Goal: Submit feedback/report problem: Provide input to the site owners about the experience or issues

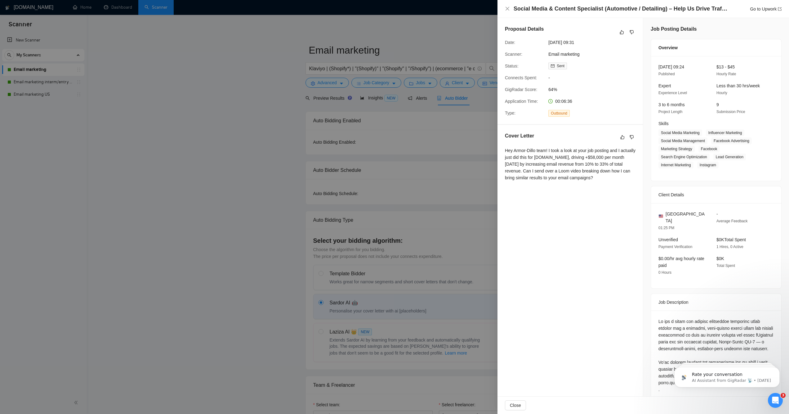
click at [704, 384] on p "AI Assistant from GigRadar 📡 • 1d ago" at bounding box center [732, 381] width 80 height 6
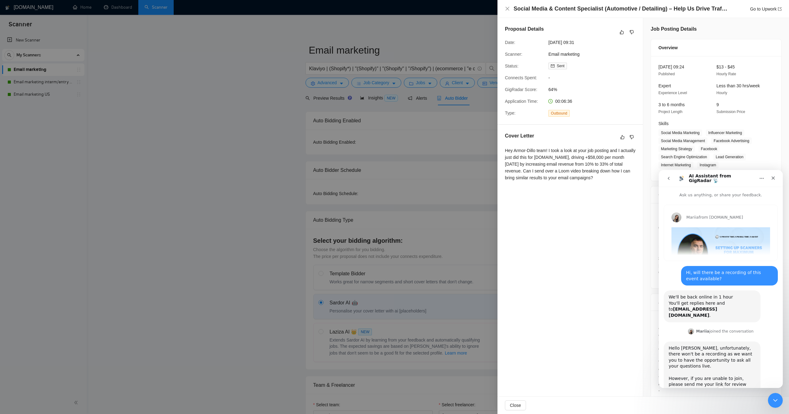
scroll to position [67, 0]
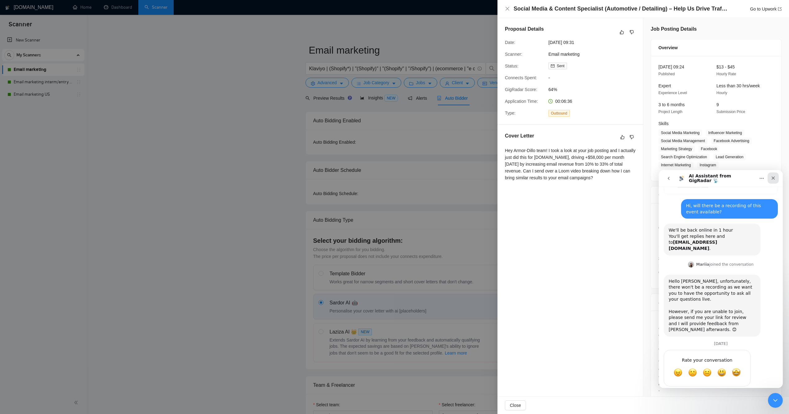
click at [774, 177] on icon "Close" at bounding box center [772, 178] width 5 height 5
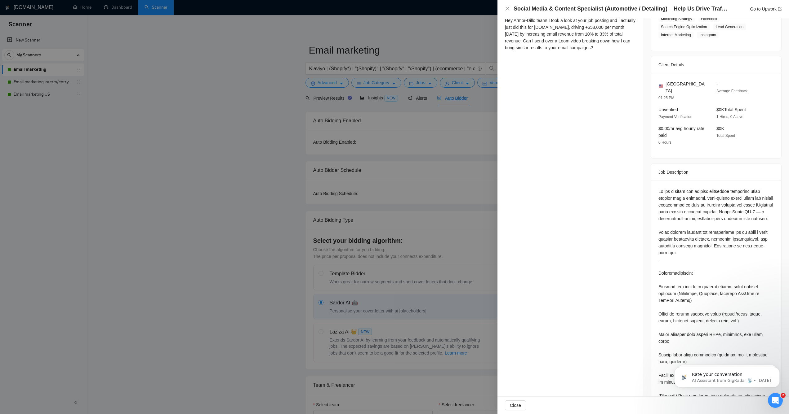
scroll to position [0, 0]
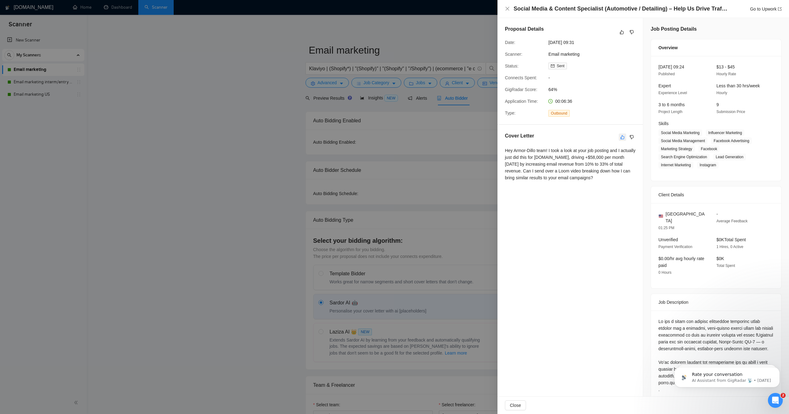
click at [619, 140] on button "button" at bounding box center [621, 137] width 7 height 7
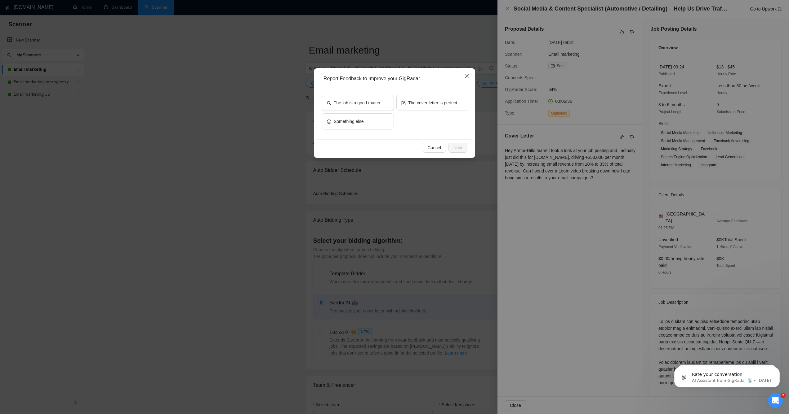
click at [465, 78] on icon "close" at bounding box center [467, 76] width 4 height 4
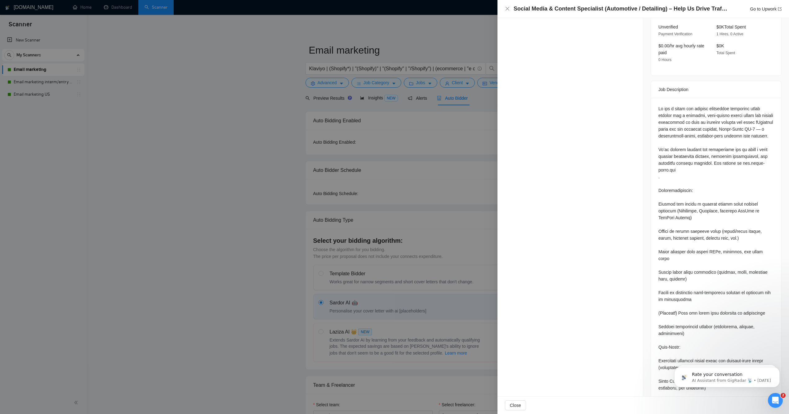
scroll to position [214, 0]
drag, startPoint x: 703, startPoint y: 169, endPoint x: 652, endPoint y: 168, distance: 50.9
click at [652, 168] on div at bounding box center [716, 402] width 130 height 611
copy div "www.armor-dillo.com"
click at [670, 221] on div at bounding box center [715, 401] width 115 height 593
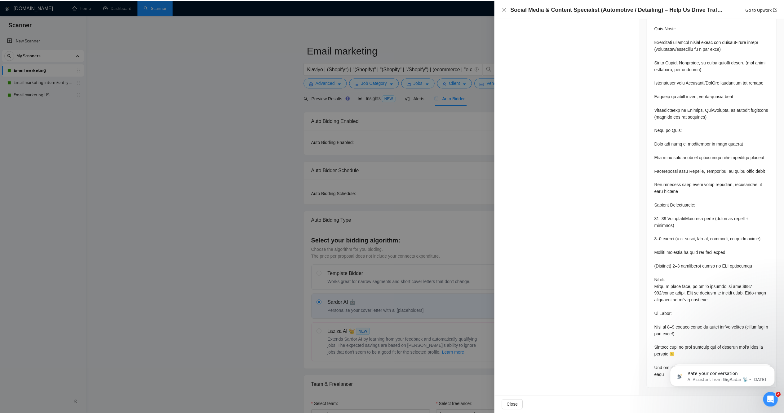
scroll to position [0, 0]
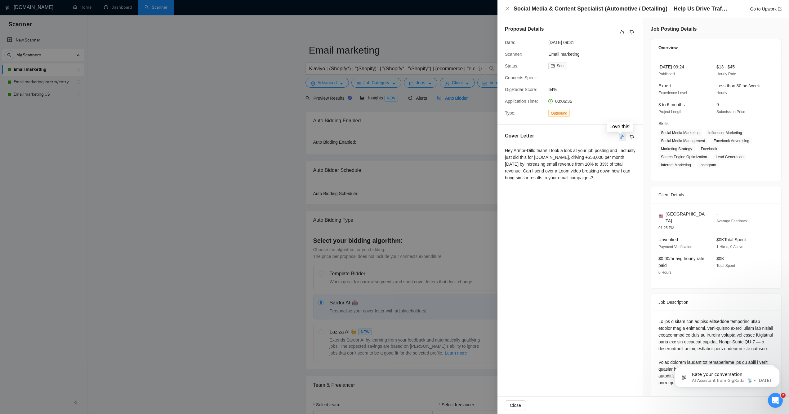
click at [620, 138] on icon "like" at bounding box center [622, 137] width 4 height 5
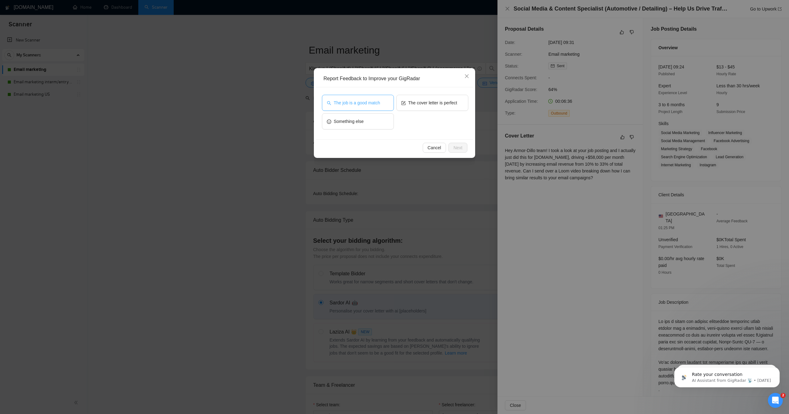
click at [366, 106] on span "The job is a good match" at bounding box center [357, 103] width 46 height 7
click at [412, 102] on span "The cover letter is perfect" at bounding box center [432, 103] width 49 height 7
click at [382, 101] on button "The job is a good match" at bounding box center [358, 103] width 72 height 16
click at [462, 151] on span "Next" at bounding box center [457, 147] width 9 height 7
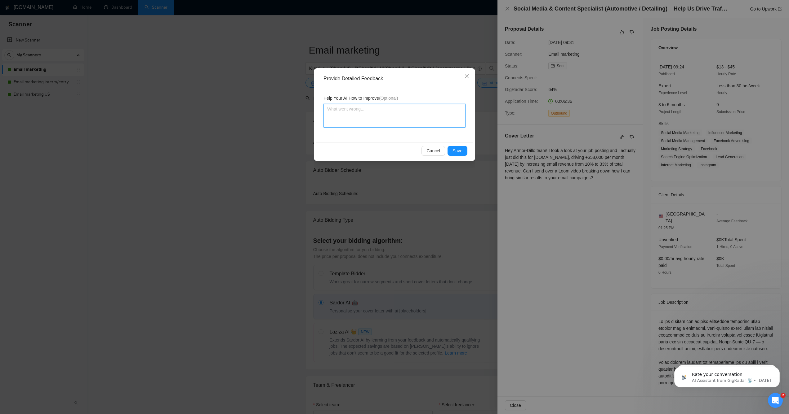
click at [419, 118] on textarea at bounding box center [394, 116] width 142 height 24
type textarea "T"
type textarea "Th"
type textarea "The"
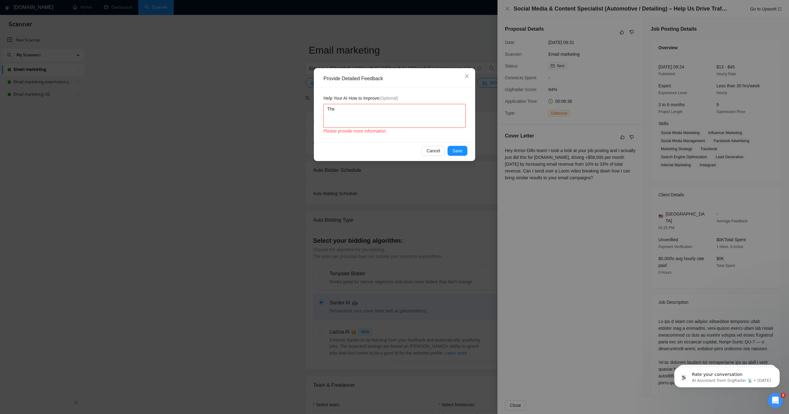
type textarea "The j"
type textarea "The jo"
type textarea "The job"
type textarea "The job p"
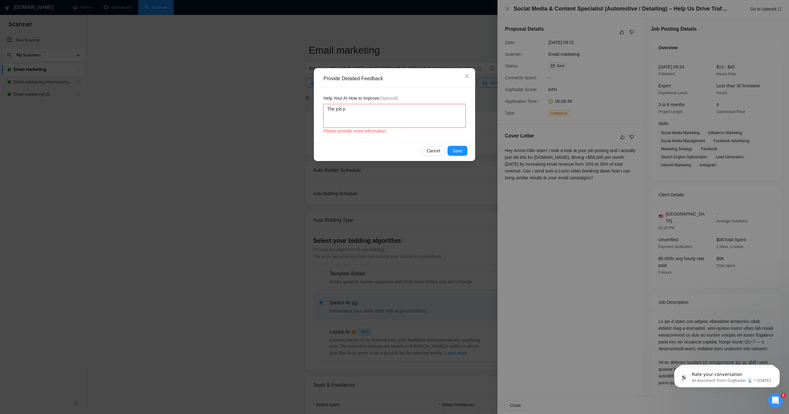
type textarea "The job po"
type textarea "The job post"
type textarea "The job post is"
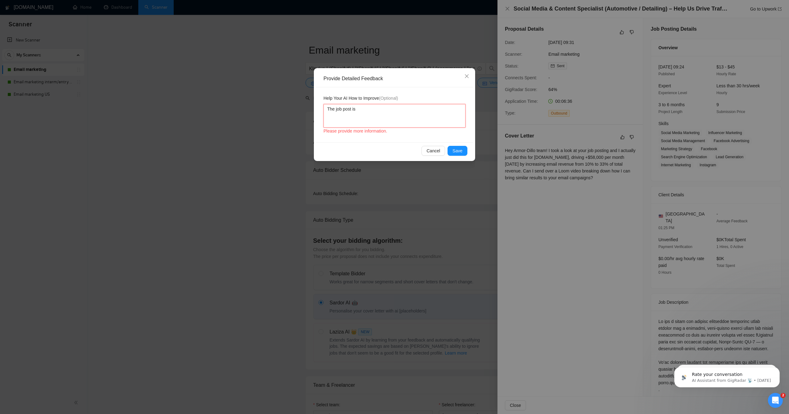
type textarea "The job post is n"
type textarea "The job post is not"
type textarea "The job post is not j"
type textarea "The job post is not ju"
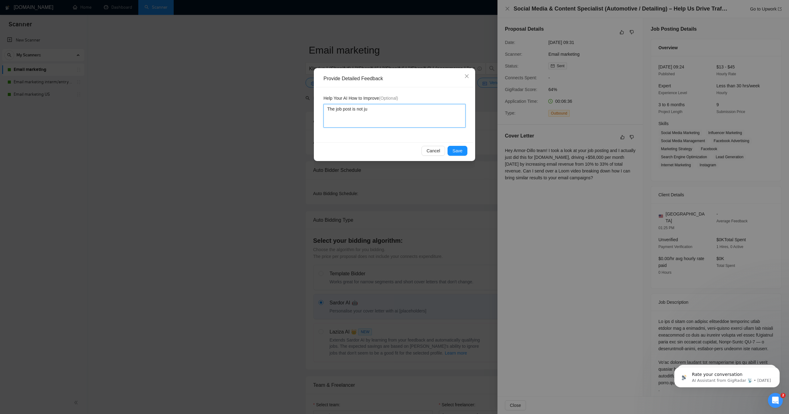
type textarea "The job post is not jus"
type textarea "The job post is not just"
type textarea "The job post is not just l"
type textarea "The job post is not just lo"
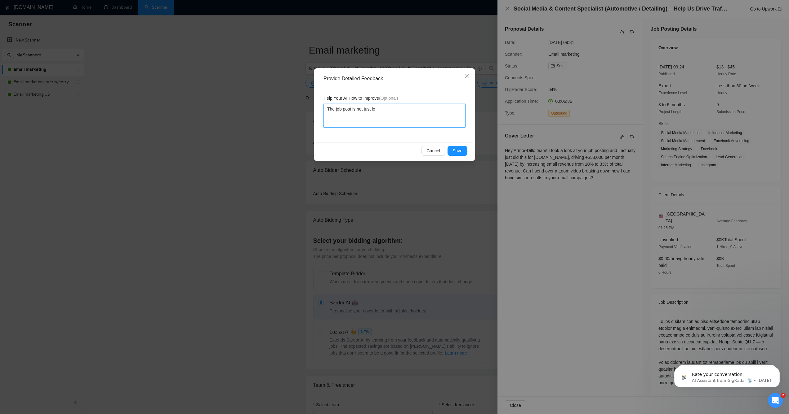
type textarea "The job post is not just loo"
type textarea "The job post is not just look"
type textarea "The job post is not just looki"
type textarea "The job post is not just lookin"
type textarea "The job post is not just looking"
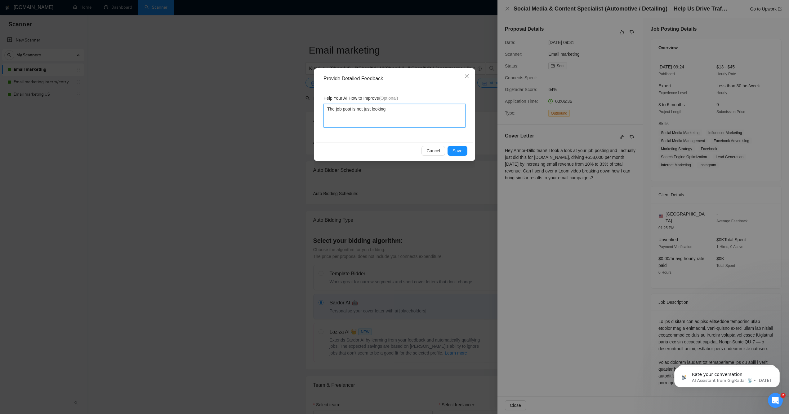
type textarea "The job post is not just looking"
type textarea "The job post is not just looking fo"
type textarea "The job post is not just looking for"
type textarea "The job post is not just looking for K"
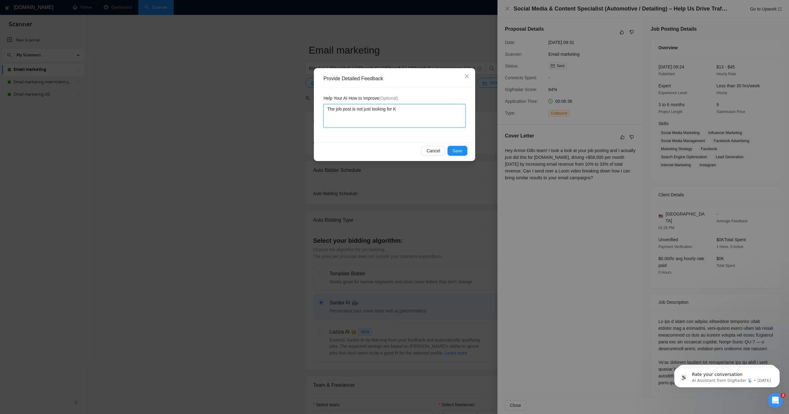
type textarea "The job post is not just looking for"
type textarea "The job post is not just looking for K"
type textarea "The job post is not just looking for Kl"
type textarea "The job post is not just looking for Kla"
type textarea "The job post is not just looking for Klav"
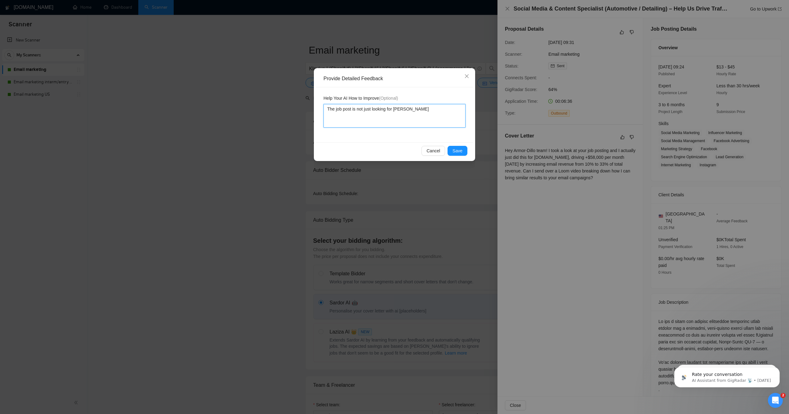
type textarea "The job post is not just looking for Klavi"
type textarea "The job post is not just looking for Klaviy"
type textarea "The job post is not just looking for Klaviyo"
type textarea "The job post is not just looking for Klaviyo e"
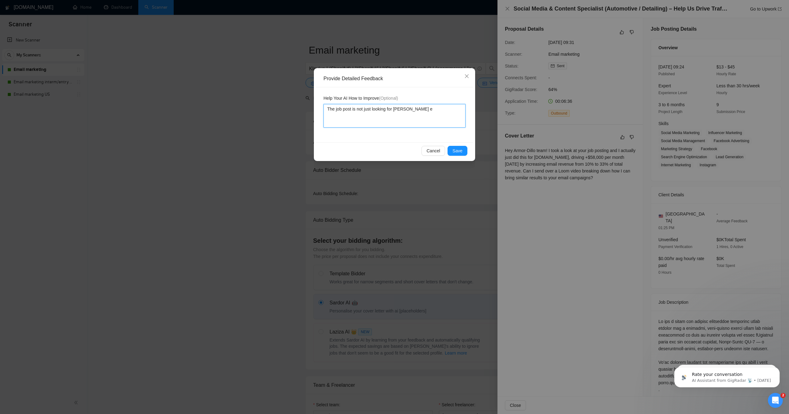
type textarea "The job post is not just looking for Klaviyo em"
type textarea "The job post is not just looking for Klaviyo ema"
type textarea "The job post is not just looking for Klaviyo emai"
type textarea "The job post is not just looking for Klaviyo emai l"
type textarea "The job post is not just looking for Klaviyo emai lma"
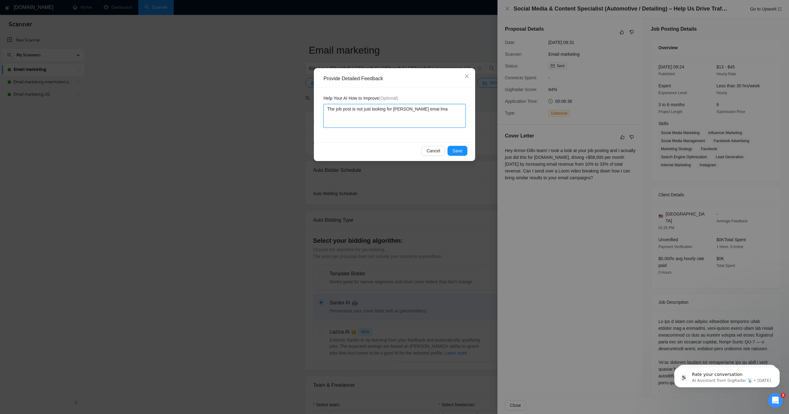
type textarea "The job post is not just looking for Klaviyo emai lmar"
type textarea "The job post is not just looking for Klaviyo emai lma"
type textarea "The job post is not just looking for Klaviyo emai lm"
type textarea "The job post is not just looking for Klaviyo emai l"
type textarea "The job post is not just looking for Klaviyo emai"
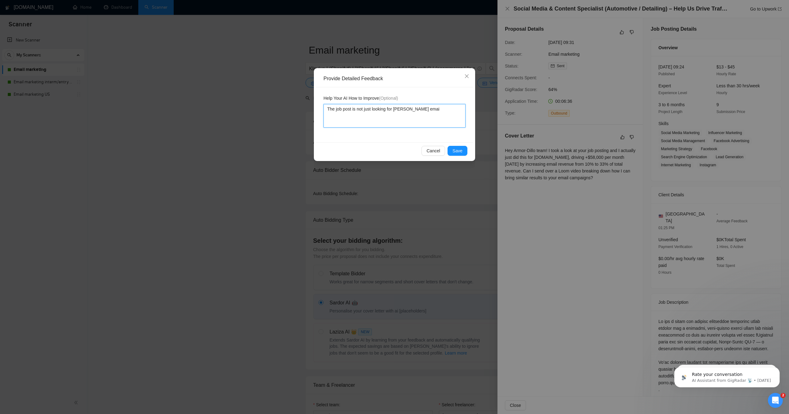
type textarea "The job post is not just looking for Klaviyo emai"
type textarea "The job post is not just looking for Klaviyo email"
type textarea "The job post is not just looking for Klaviyo email m"
type textarea "The job post is not just looking for Klaviyo email ma"
type textarea "The job post is not just looking for Klaviyo email mark"
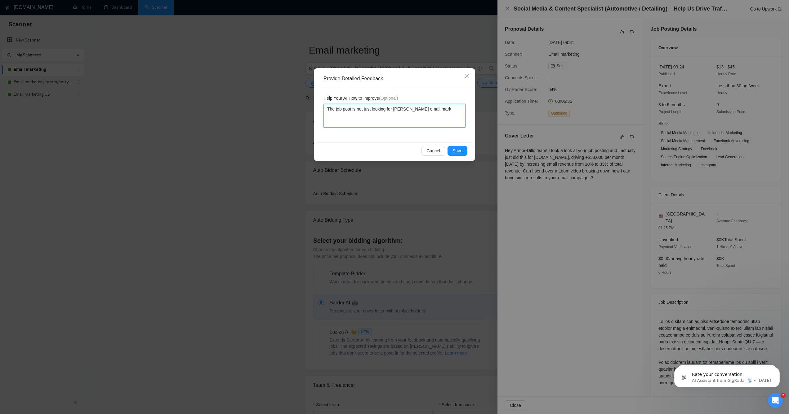
type textarea "The job post is not just looking for Klaviyo email markj"
type textarea "The job post is not just looking for Klaviyo email markje"
type textarea "The job post is not just looking for Klaviyo email markj"
type textarea "The job post is not just looking for Klaviyo email mark"
type textarea "The job post is not just looking for Klaviyo email marke"
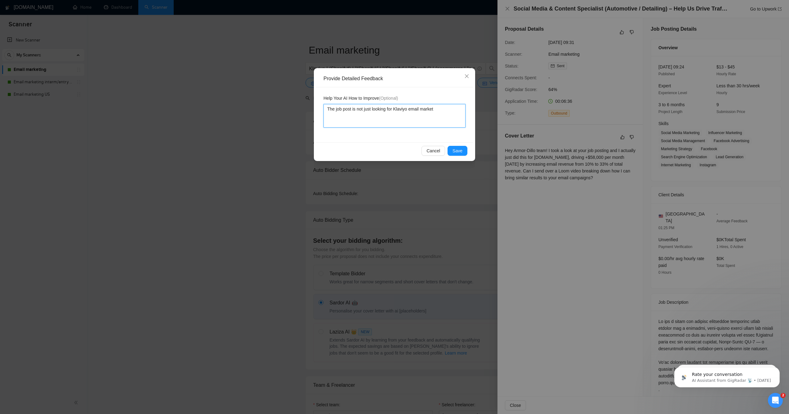
type textarea "The job post is not just looking for Klaviyo email marketi"
type textarea "The job post is not just looking for Klaviyo email marketing"
type textarea "The job post is not just looking for Klaviyo email marketing,"
type textarea "The job post is not just looking for Klaviyo email marketing, It"
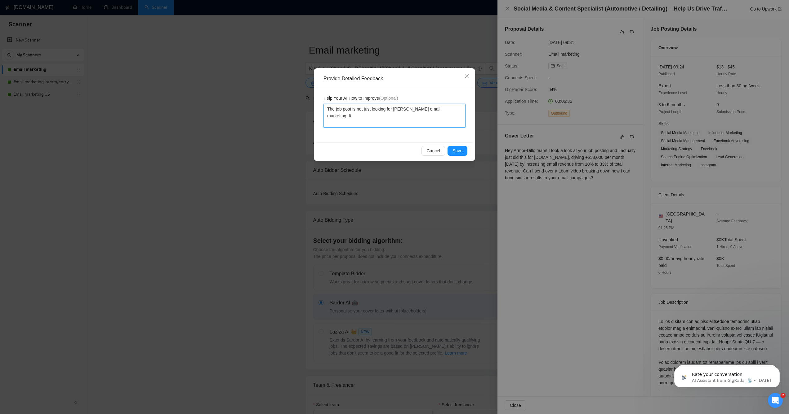
type textarea "The job post is not just looking for Klaviyo email marketing, It'"
type textarea "The job post is not just looking for Klaviyo email marketing, It's"
type textarea "The job post is not just looking for Klaviyo email marketing, It's a"
type textarea "The job post is not just looking for Klaviyo email marketing, It's al"
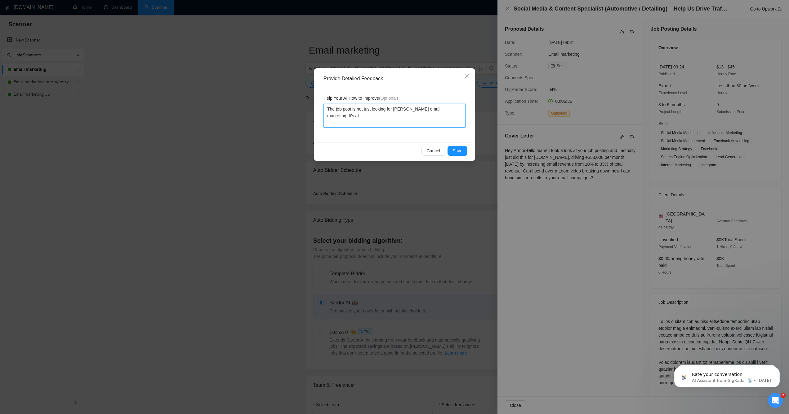
type textarea "The job post is not just looking for Klaviyo email marketing, It's als"
type textarea "The job post is not just looking for Klaviyo email marketing, It's also"
type textarea "The job post is not just looking for Klaviyo email marketing, It's also i"
type textarea "The job post is not just looking for Klaviyo email marketing, It's also in"
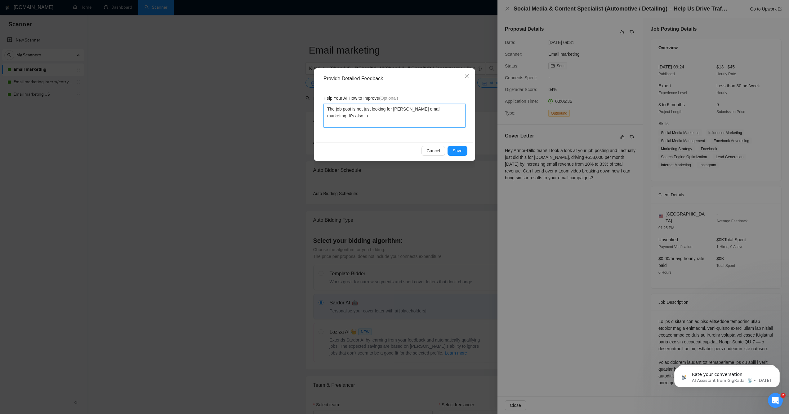
type textarea "The job post is not just looking for Klaviyo email marketing, It's also inc"
type textarea "The job post is not just looking for Klaviyo email marketing, It's also incl"
type textarea "The job post is not just looking for Klaviyo email marketing, It's also inclu"
type textarea "The job post is not just looking for Klaviyo email marketing, It's also includi"
type textarea "The job post is not just looking for Klaviyo email marketing, It's also includin"
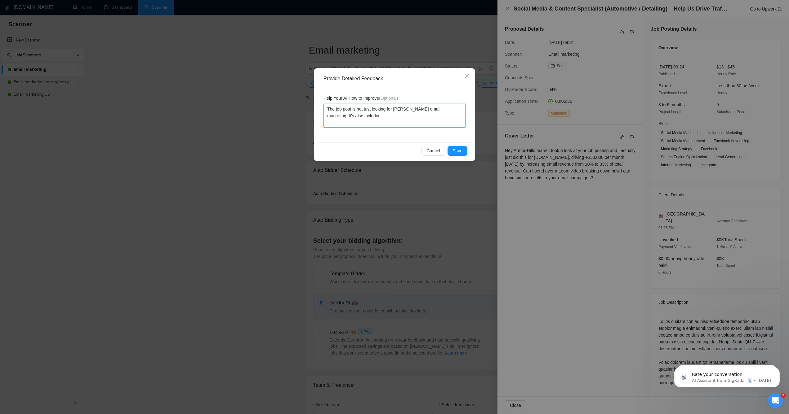
type textarea "The job post is not just looking for Klaviyo email marketing, It's also includi…"
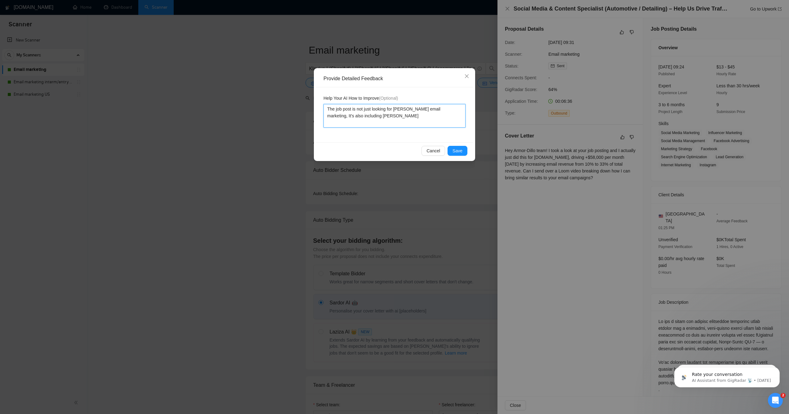
type textarea "The job post is not just looking for Klaviyo email marketing, It's also includi…"
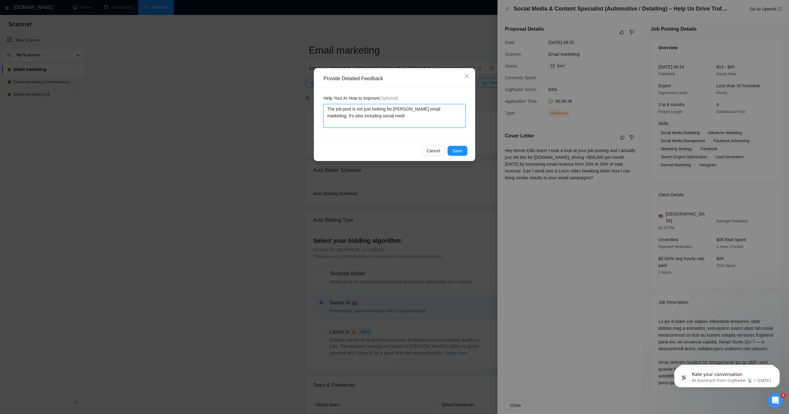
type textarea "The job post is not just looking for Klaviyo email marketing, It's also includi…"
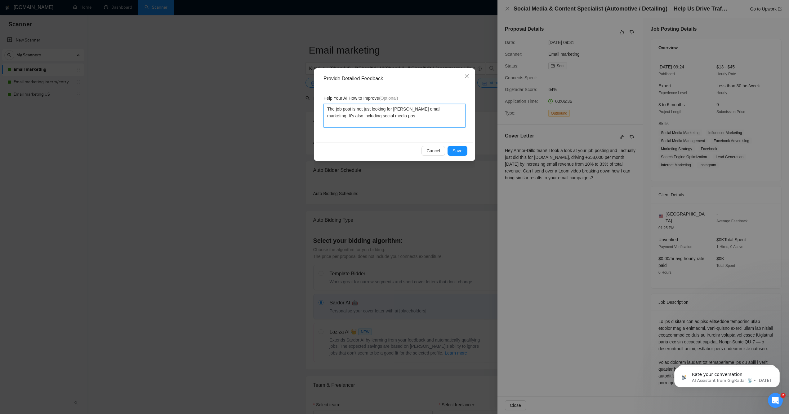
type textarea "The job post is not just looking for Klaviyo email marketing, It's also includi…"
click at [403, 116] on textarea "The job post is not just looking for Klaviyo email marketing, It's also includi…" at bounding box center [394, 116] width 142 height 24
click at [454, 154] on span "Save" at bounding box center [457, 151] width 10 height 7
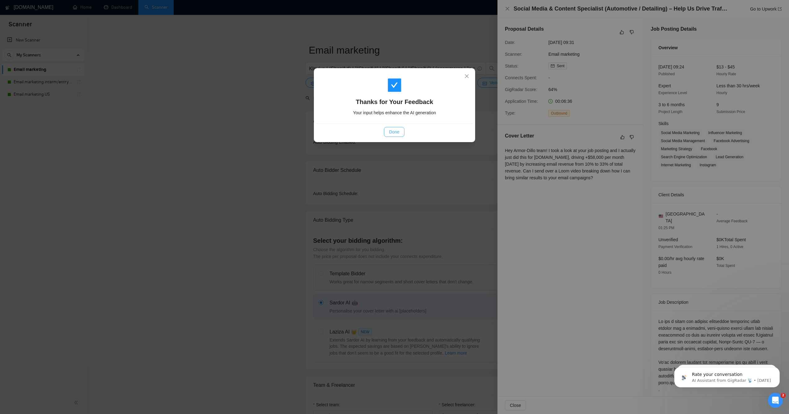
click at [398, 131] on span "Done" at bounding box center [394, 132] width 10 height 7
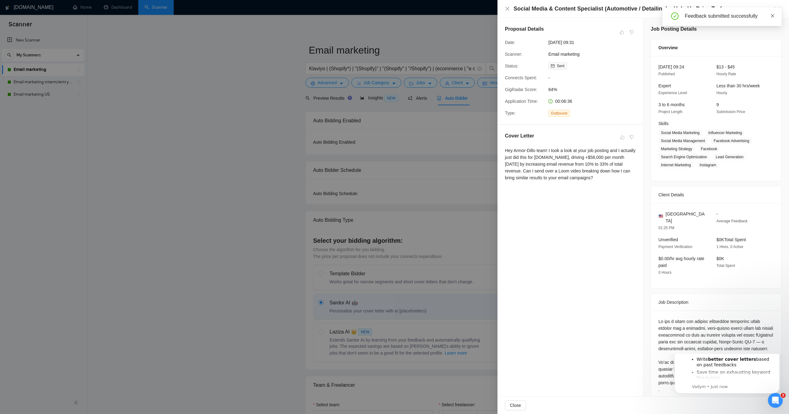
click at [774, 12] on link at bounding box center [772, 15] width 4 height 7
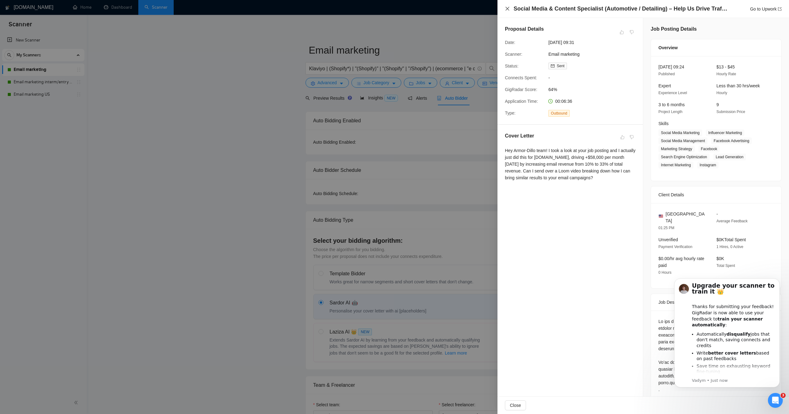
click at [510, 9] on icon "close" at bounding box center [507, 8] width 5 height 5
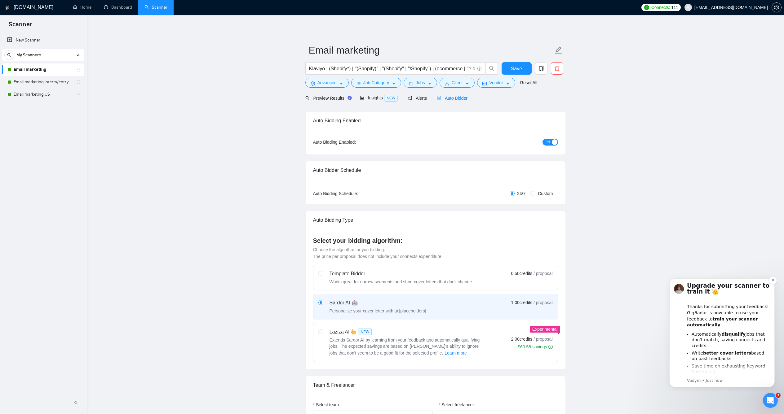
scroll to position [26, 0]
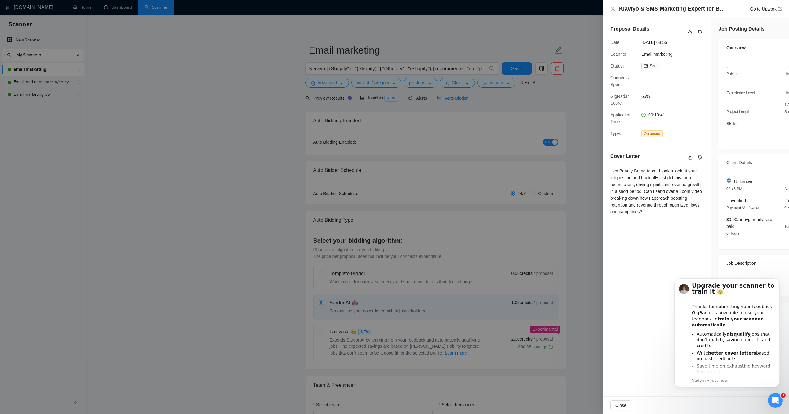
click at [699, 240] on div "Proposal Details Date: 12 Sep, 2025 08:55 Scanner: Email marketing Status: Sent…" at bounding box center [657, 161] width 108 height 286
click at [778, 280] on icon "Dismiss notification" at bounding box center [777, 280] width 3 height 3
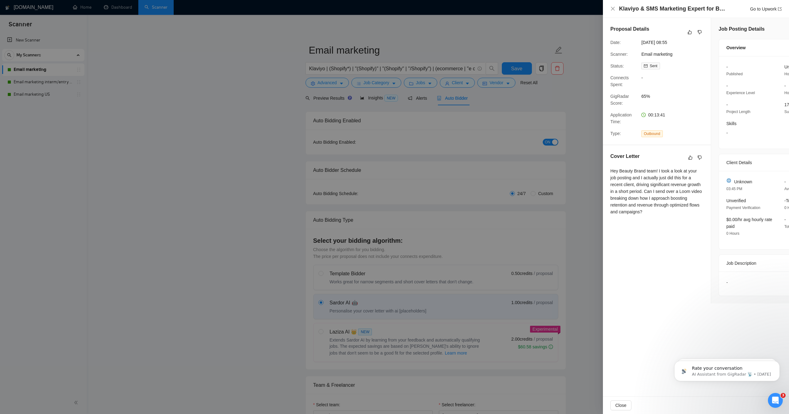
click at [603, 104] on div "Proposal Details Date: 12 Sep, 2025 08:55 Scanner: Email marketing Status: Sent…" at bounding box center [657, 81] width 108 height 127
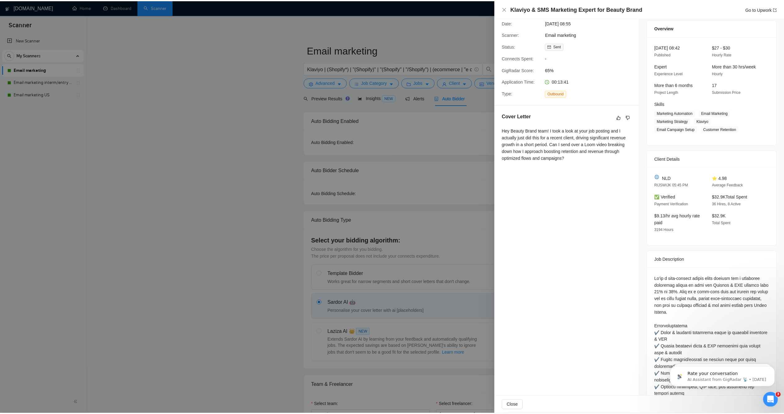
scroll to position [27, 0]
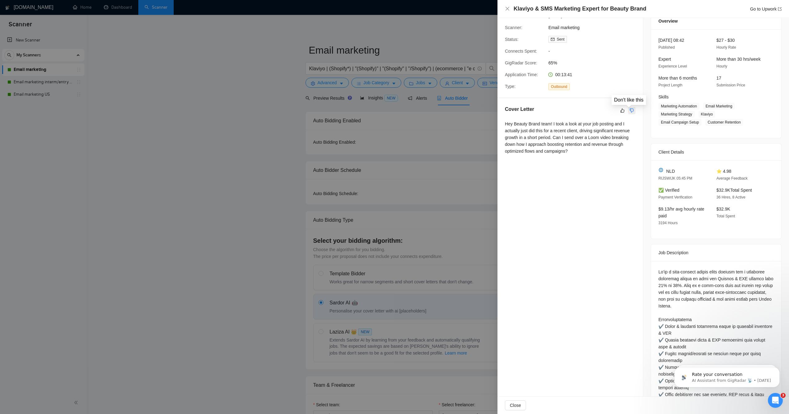
click at [631, 112] on icon "dislike" at bounding box center [631, 110] width 4 height 5
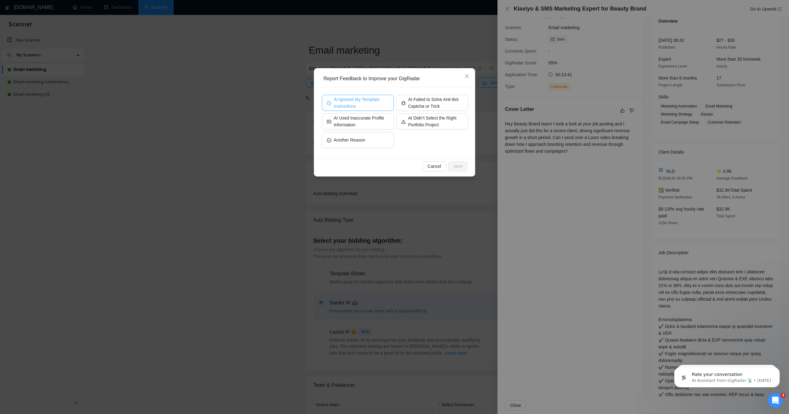
click at [365, 101] on span "AI Ignored My Template Instructions" at bounding box center [361, 103] width 55 height 14
click at [453, 168] on span "Next" at bounding box center [457, 166] width 9 height 7
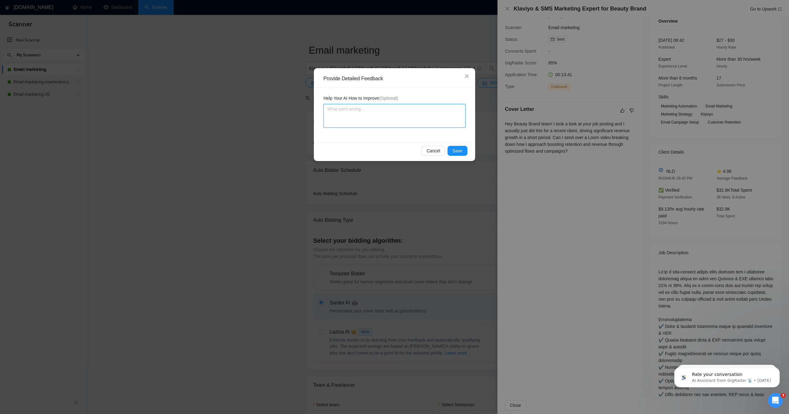
click at [356, 119] on textarea at bounding box center [394, 116] width 142 height 24
type textarea "n"
type textarea "ne"
type textarea "nee"
type textarea "need"
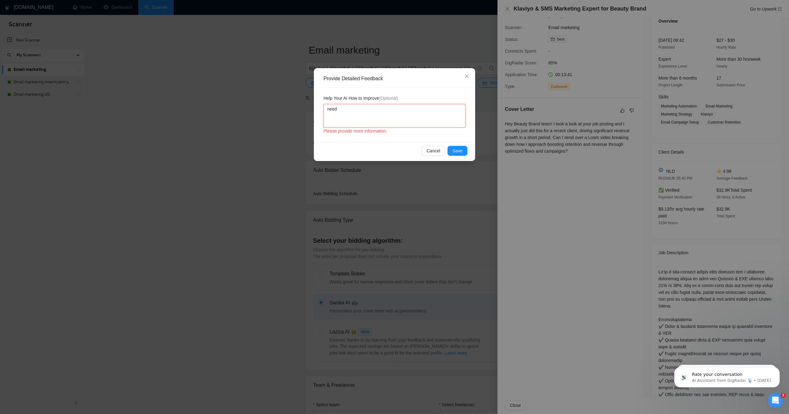
type textarea "need"
type textarea "need s"
type textarea "need sp"
type textarea "need spe"
type textarea "need speci"
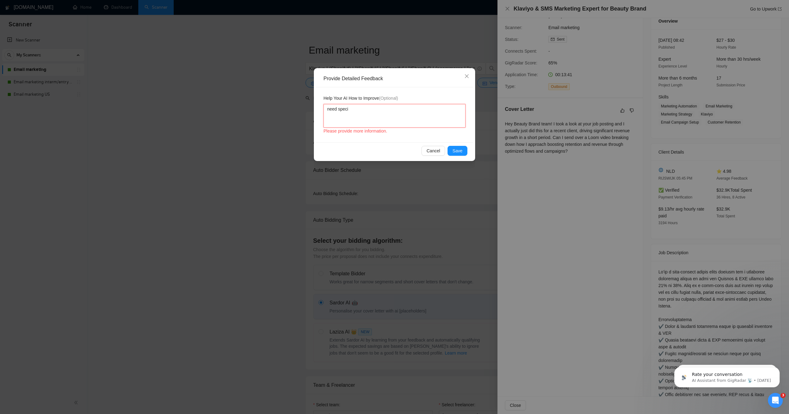
type textarea "need specif"
type textarea "need specifi"
type textarea "need specific"
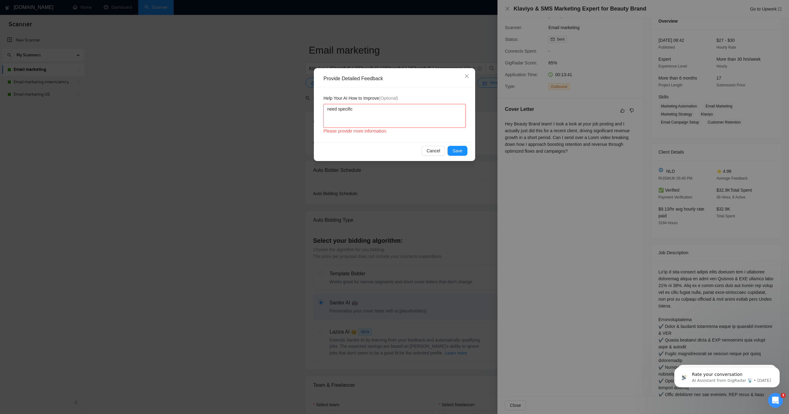
type textarea "need specifics"
type textarea "need specifics f"
type textarea "need specifics fo"
type textarea "need specifics for"
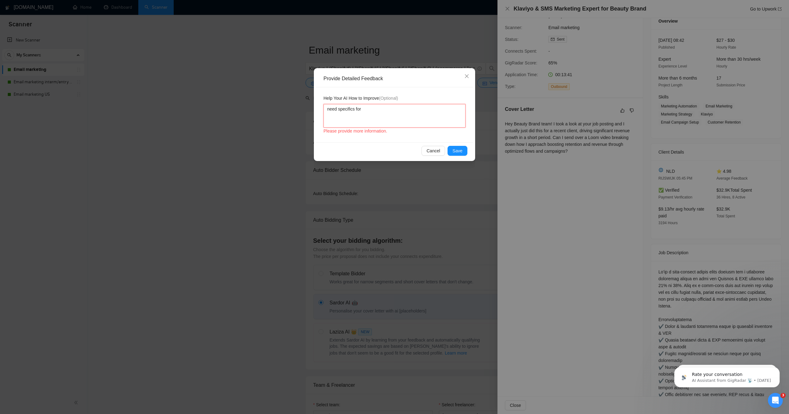
type textarea "need specifics for w"
type textarea "need specifics for wh"
type textarea "need specifics for wha"
type textarea "need specifics for what"
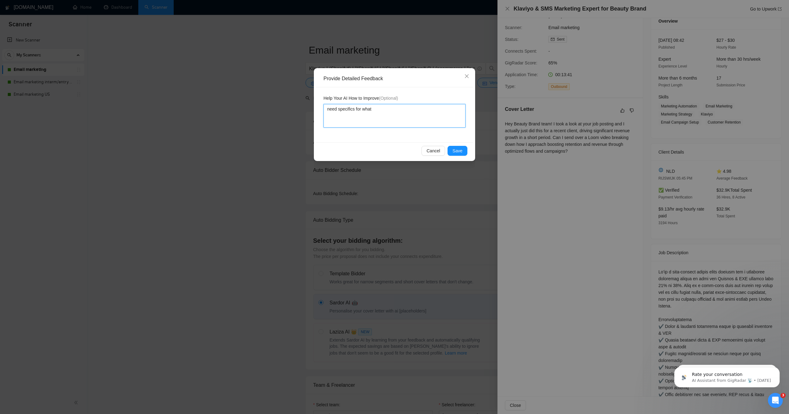
type textarea "need specifics for what r"
type textarea "need specifics for what re"
type textarea "need specifics for what rec"
type textarea "need specifics for what rece"
type textarea "need specifics for what recen"
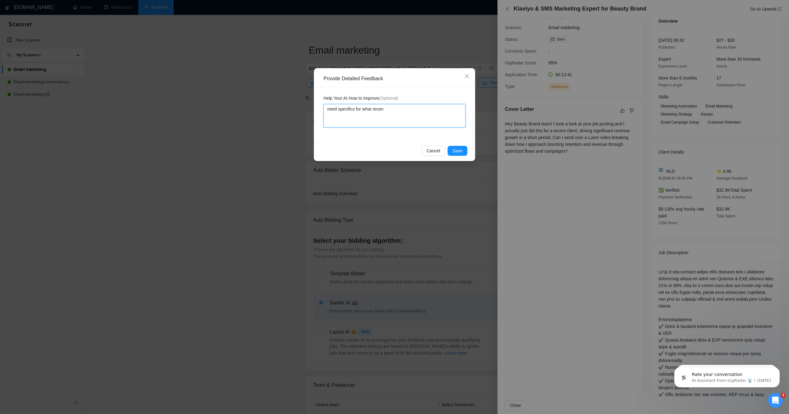
type textarea "need specifics for what recent"
type textarea "need specifics for what recent c"
type textarea "need specifics for what recent cl"
type textarea "need specifics for what recent cli"
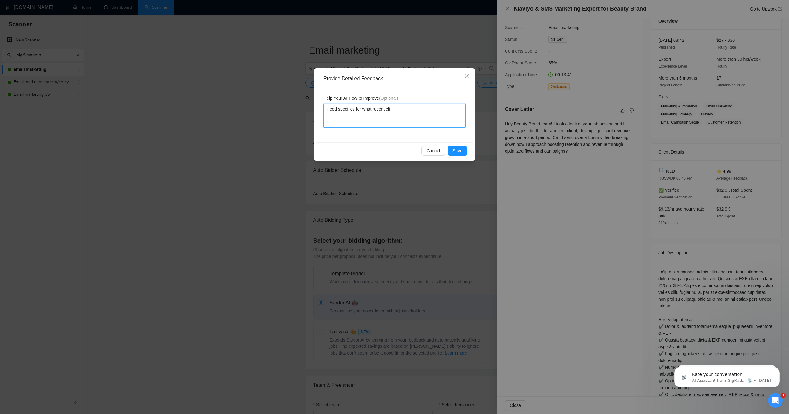
type textarea "need specifics for what recent clie"
type textarea "need specifics for what recent clien"
type textarea "need specifics for what recent client"
type textarea "need specifics for what recent client a"
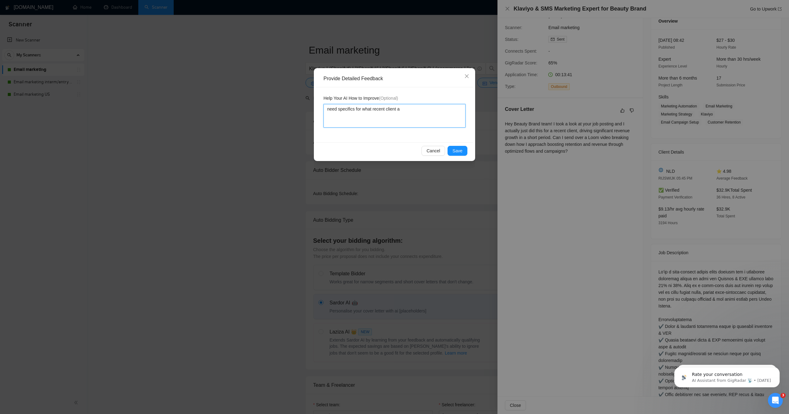
type textarea "need specifics for what recent client an"
type textarea "need specifics for what recent client and"
type textarea "need specifics for what recent client and wh"
type textarea "need specifics for what recent client and wha"
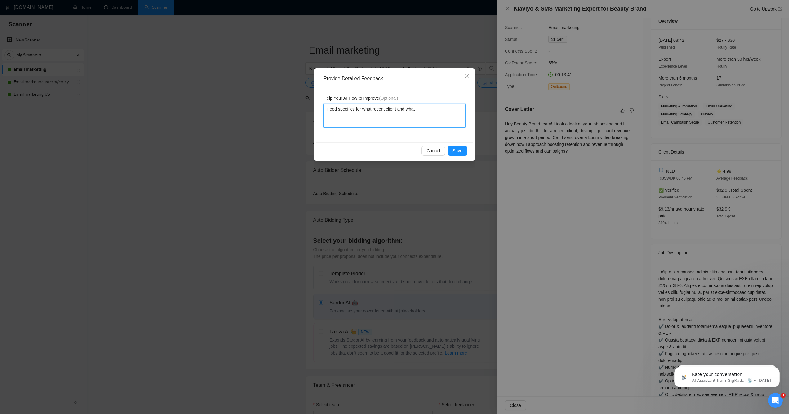
type textarea "need specifics for what recent client and what"
type textarea "need specifics for what recent client and what sp"
type textarea "need specifics for what recent client and what spe"
type textarea "need specifics for what recent client and what spec"
type textarea "need specifics for what recent client and what speci"
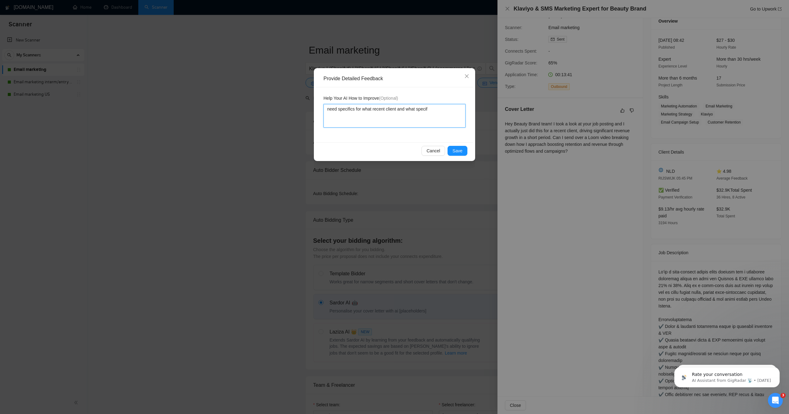
type textarea "need specifics for what recent client and what specifi"
type textarea "need specifics for what recent client and what specific"
type textarea "need specifics for what recent client and what specific r"
type textarea "need specifics for what recent client and what specific re"
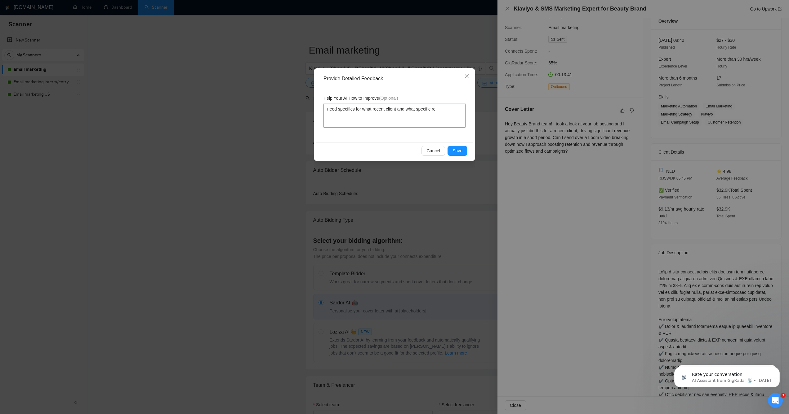
type textarea "need specifics for what recent client and what specific res"
type textarea "need specifics for what recent client and what specific resul"
type textarea "need specifics for what recent client and what specific result"
type textarea "need specifics for what recent client and what specific results"
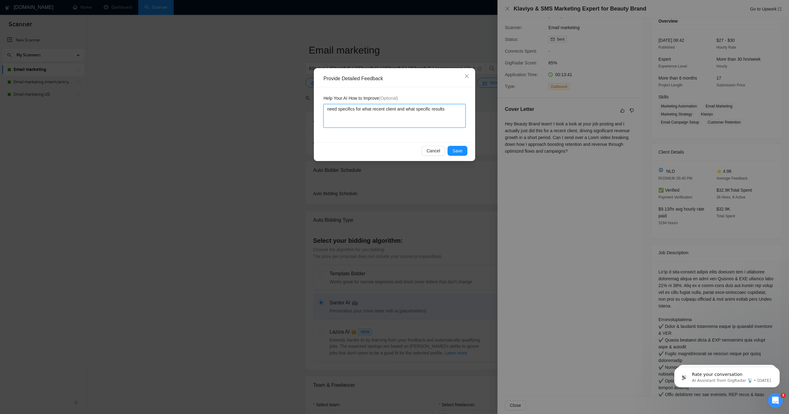
click at [354, 107] on textarea "need specifics for what recent client and what specific results" at bounding box center [394, 116] width 142 height 24
type textarea "need for what recent client and what specific results"
type textarea "need sp for what recent client and what specific results"
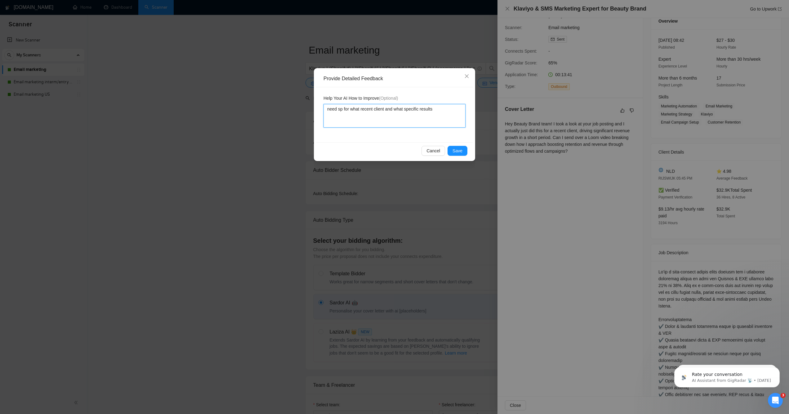
type textarea "need spe for what recent client and what specific results"
type textarea "need spec for what recent client and what specific results"
type textarea "need speci for what recent client and what specific results"
type textarea "need specif for what recent client and what specific results"
type textarea "need specifi for what recent client and what specific results"
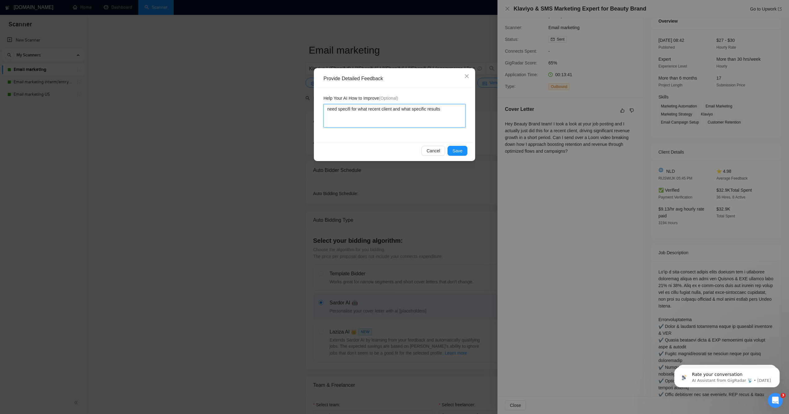
type textarea "need specific for what recent client and what specific results"
type textarea "need specifica for what recent client and what specific results"
type textarea "need specifical for what recent client and what specific results"
type textarea "need specificall for what recent client and what specific results"
type textarea "need specifically for what recent client and what specific results"
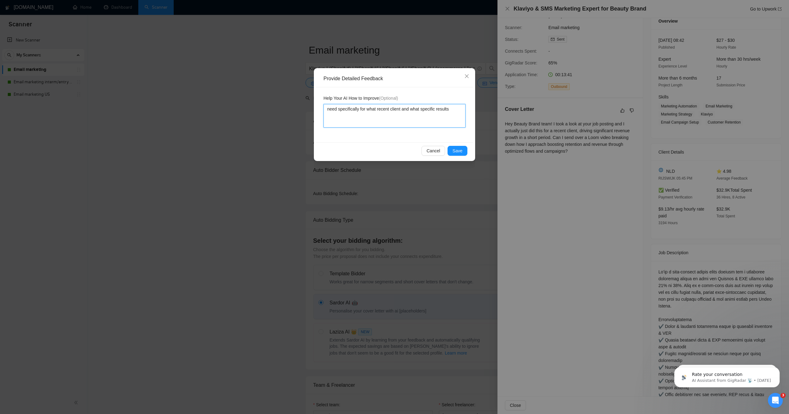
click at [364, 108] on textarea "need specifically for what recent client and what specific results" at bounding box center [394, 116] width 142 height 24
type textarea "need specifically what recent client and what specific results"
click at [366, 109] on textarea "need specifically what recent client and what specific results" at bounding box center [394, 116] width 142 height 24
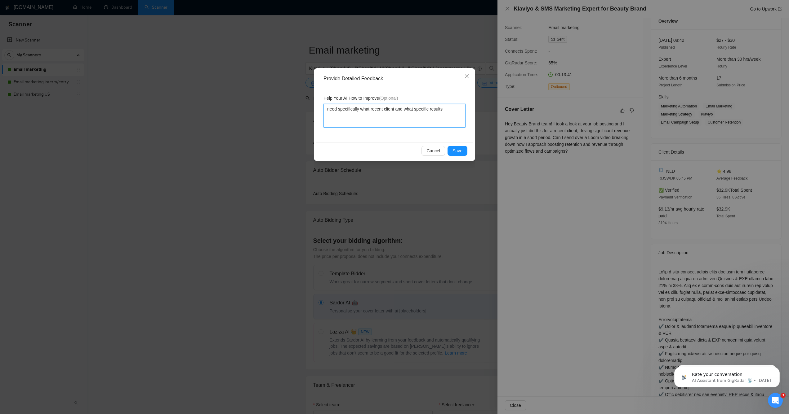
type textarea "need specifically t recent client and what specific results"
type textarea "need specifically the recent client and what specific results"
type textarea "need specifically the na recent client and what specific results"
type textarea "need specifically the nam recent client and what specific results"
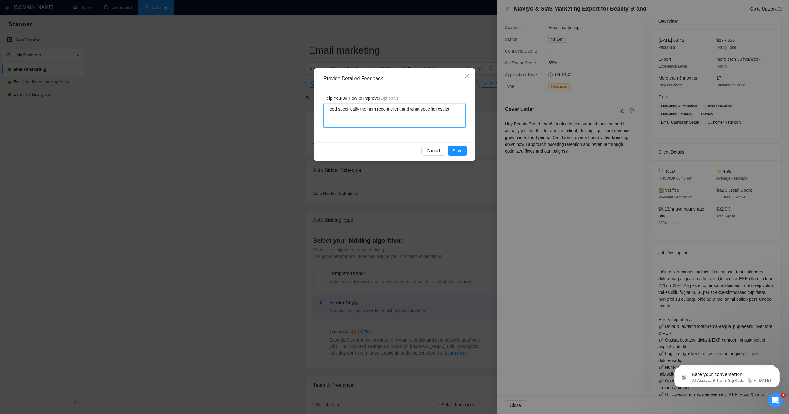
type textarea "need specifically the name recent client and what specific results"
type textarea "need specifically the name of recent client and what specific results"
type textarea "need specifically the name of t recent client and what specific results"
type textarea "need specifically the name of th recent client and what specific results"
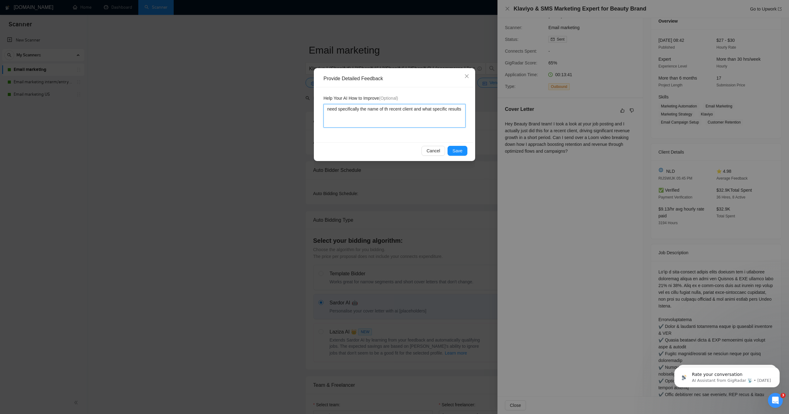
type textarea "need specifically the name of the recent client and what specific results"
click at [369, 117] on textarea "need specifically the name of the recent client and what specific results" at bounding box center [394, 116] width 142 height 24
type textarea "need specifically the name of the recent client and what specific results I"
type textarea "need specifically the name of the recent client and what specific results I d"
type textarea "need specifically the name of the recent client and what specific results I dro"
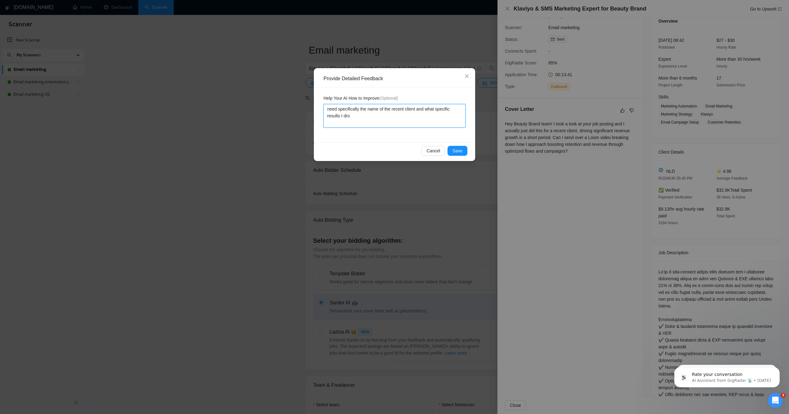
type textarea "need specifically the name of the recent client and what specific results I drov"
type textarea "need specifically the name of the recent client and what specific results I dro…"
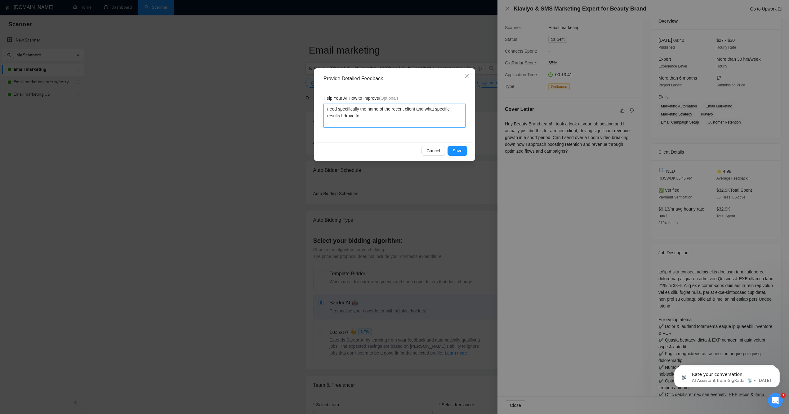
type textarea "need specifically the name of the recent client and what specific results I dro…"
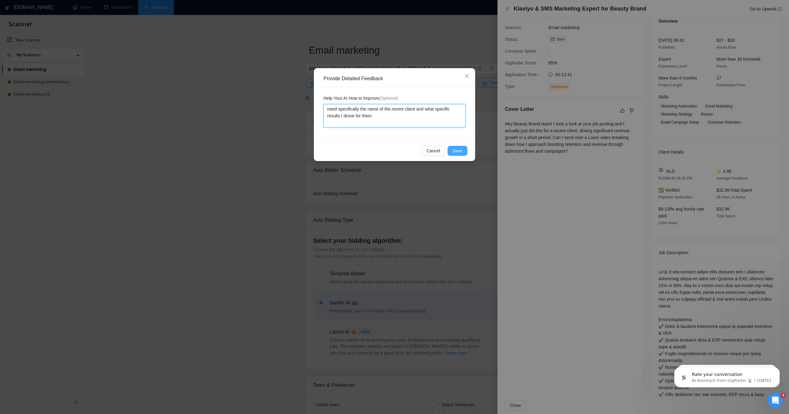
type textarea "need specifically the name of the recent client and what specific results I dro…"
click at [453, 149] on span "Save" at bounding box center [457, 151] width 10 height 7
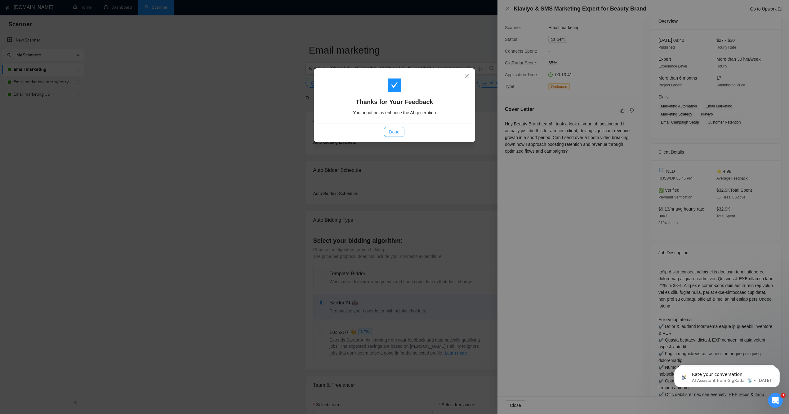
click at [390, 131] on span "Done" at bounding box center [394, 132] width 10 height 7
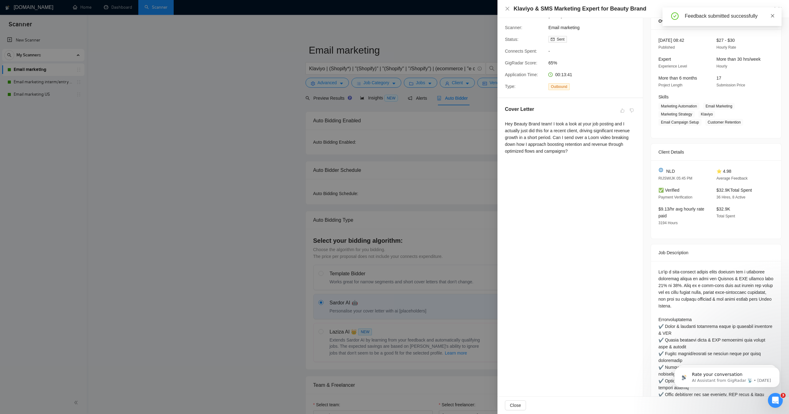
click at [774, 14] on icon "close" at bounding box center [772, 15] width 3 height 3
click at [347, 75] on div at bounding box center [394, 207] width 789 height 414
